Goal: Find specific page/section: Find specific page/section

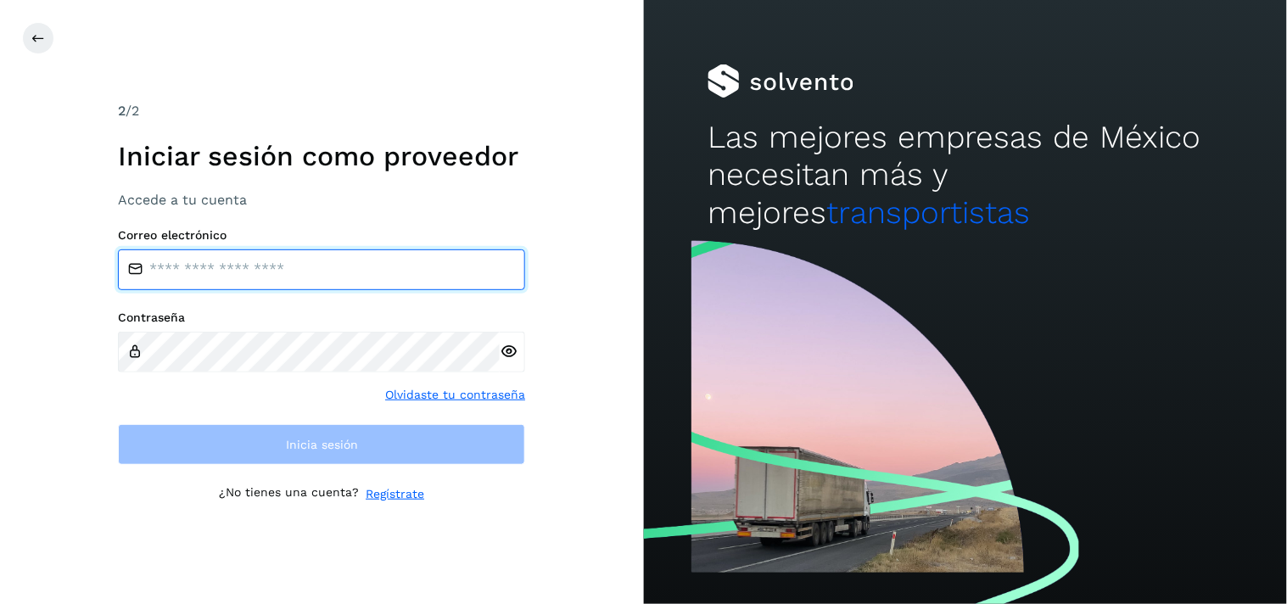
type input "**********"
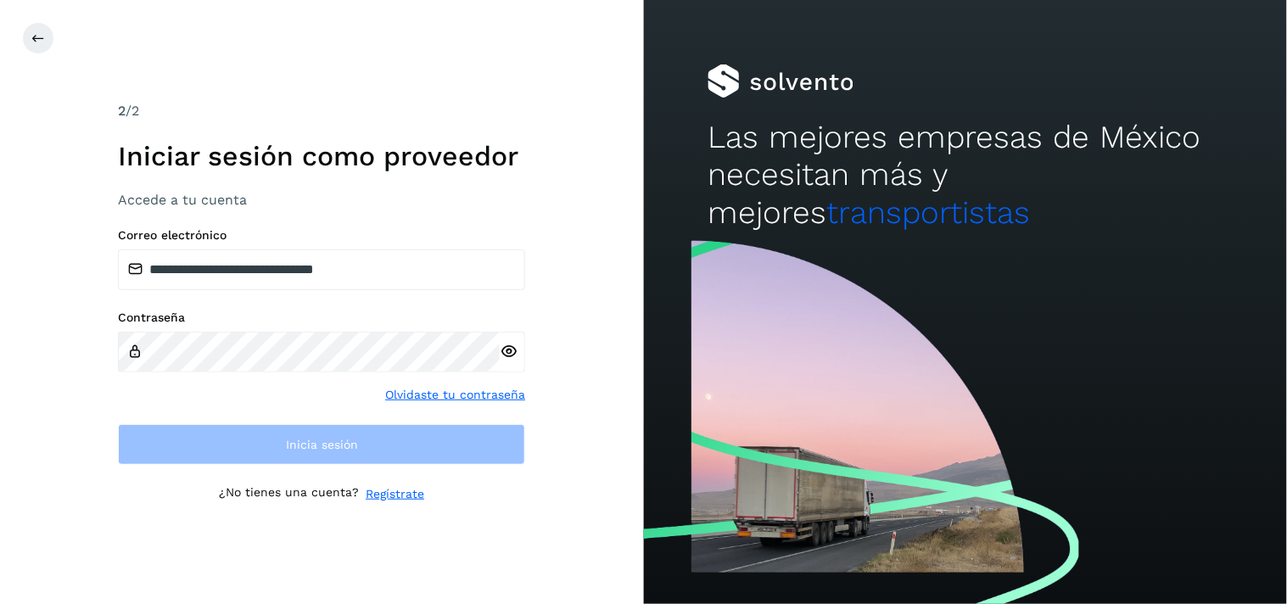
click at [318, 247] on div "**********" at bounding box center [321, 259] width 407 height 62
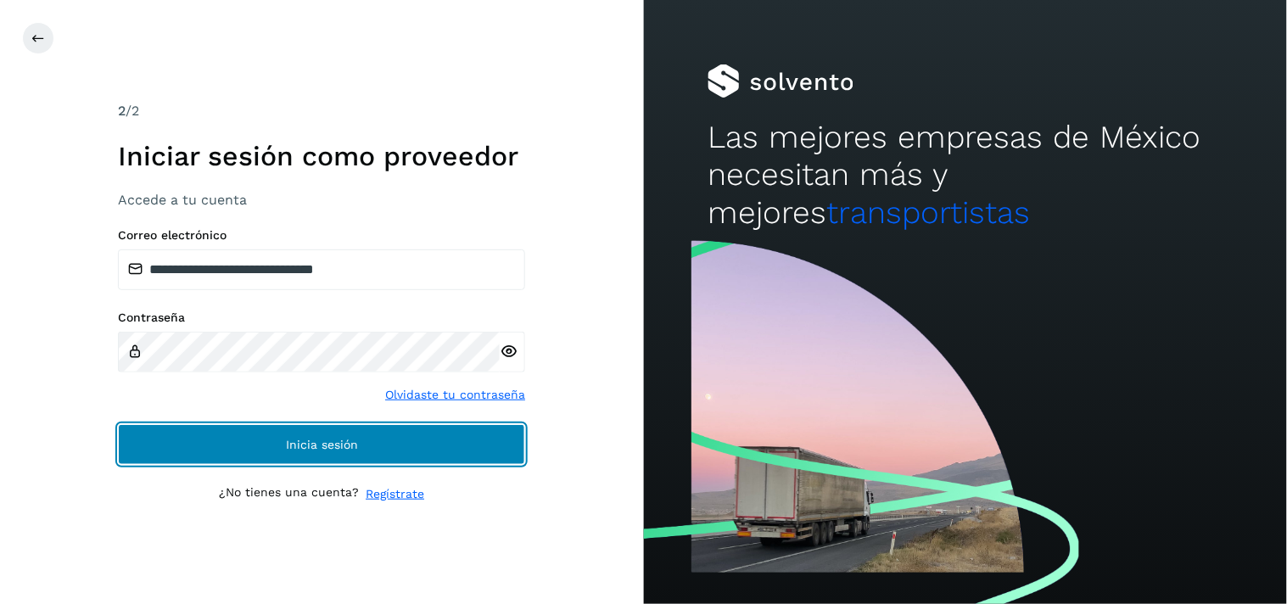
click at [380, 434] on button "Inicia sesión" at bounding box center [321, 444] width 407 height 41
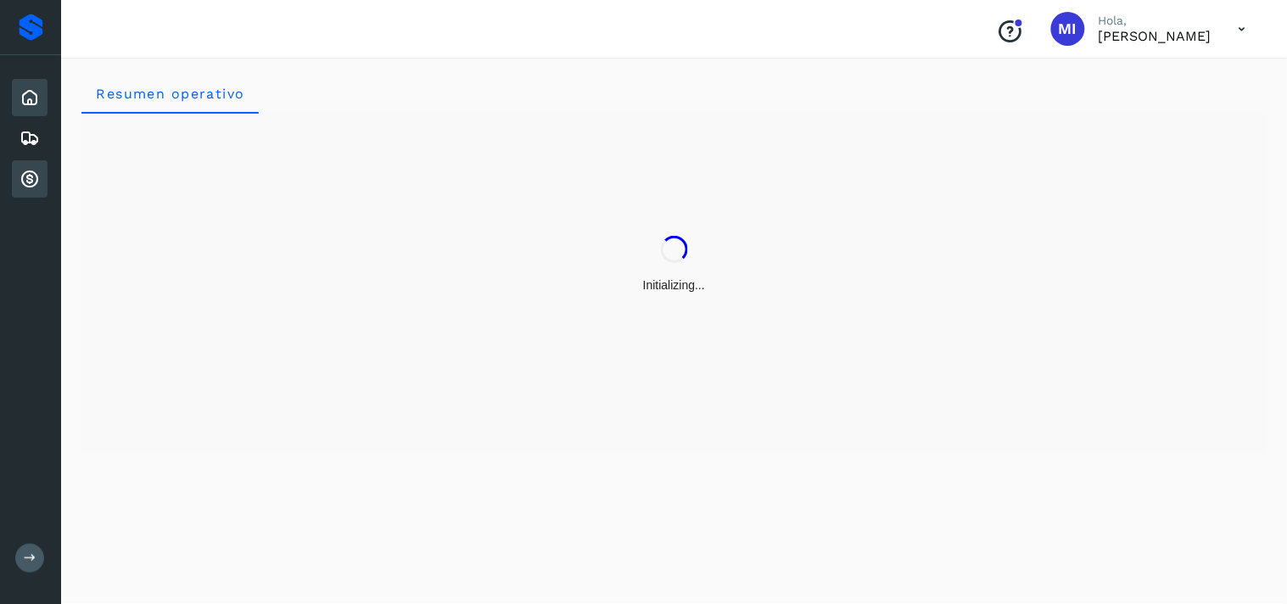
click at [37, 170] on icon at bounding box center [30, 179] width 20 height 20
